Goal: Obtain resource: Obtain resource

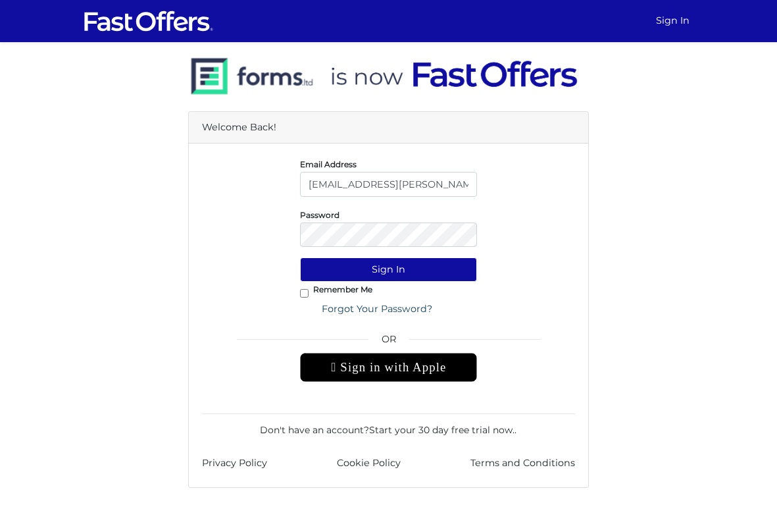
click at [314, 296] on div "Remember Me Forgot Your Password?" at bounding box center [388, 301] width 177 height 39
click at [303, 291] on input "Remember Me" at bounding box center [304, 293] width 9 height 9
checkbox input "true"
click at [350, 273] on button "Sign In" at bounding box center [388, 269] width 177 height 24
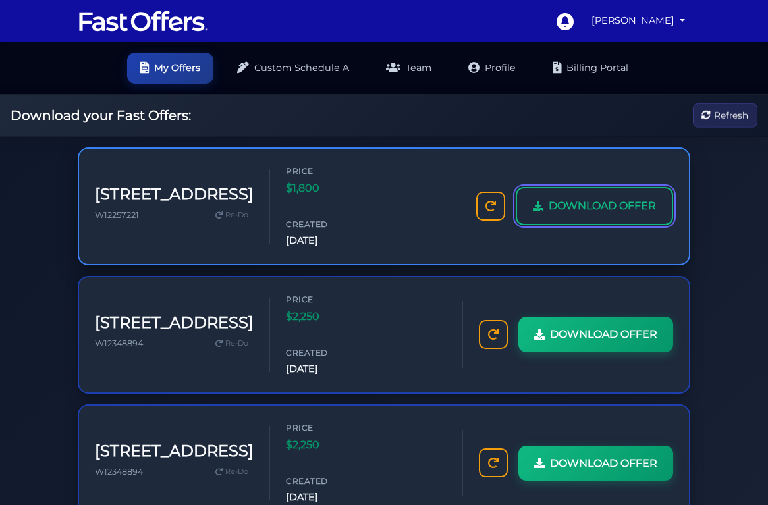
click at [572, 197] on span "DOWNLOAD OFFER" at bounding box center [601, 205] width 107 height 17
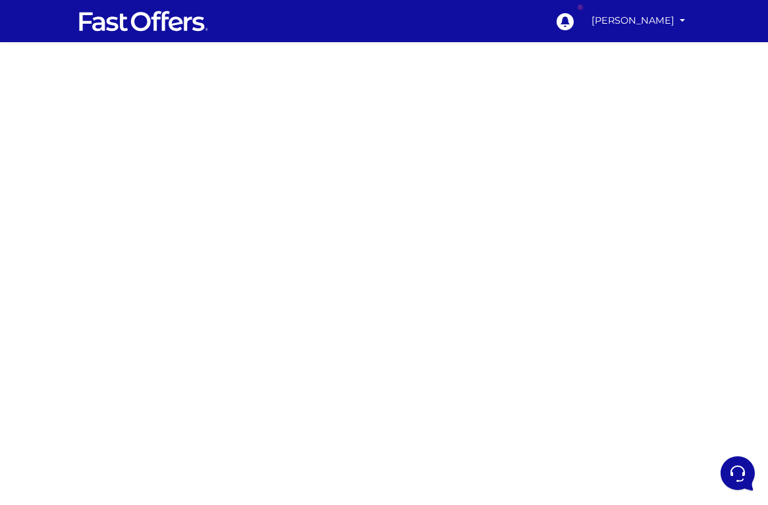
click at [195, 246] on div at bounding box center [384, 371] width 768 height 658
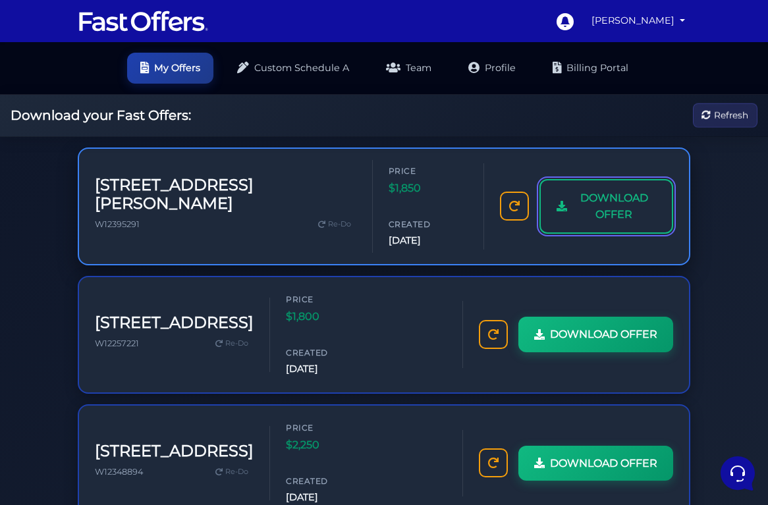
click at [596, 207] on span "DOWNLOAD OFFER" at bounding box center [614, 207] width 84 height 34
